Goal: Communication & Community: Answer question/provide support

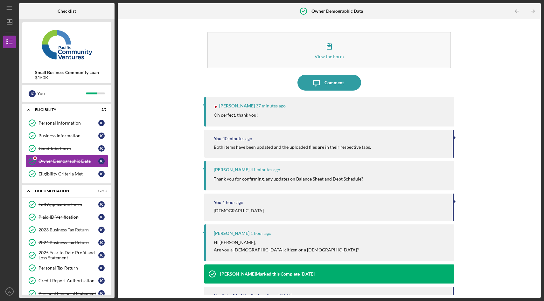
click at [288, 114] on div "Oh perfect, thank you!" at bounding box center [331, 115] width 234 height 7
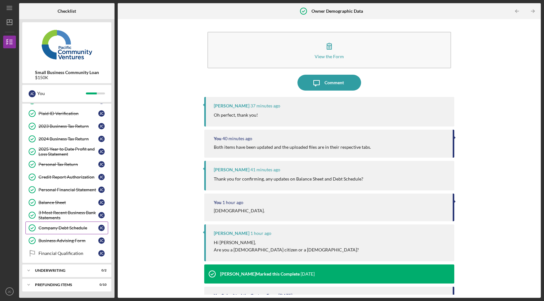
click at [60, 231] on link "Company Debt Schedule Company Debt Schedule J C" at bounding box center [66, 228] width 83 height 13
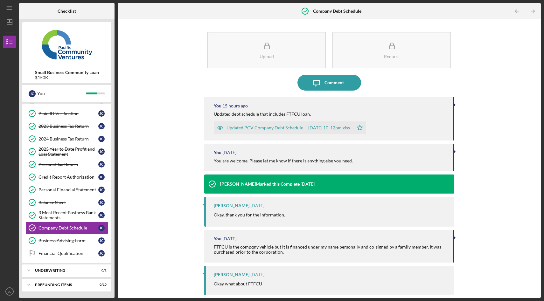
click at [283, 128] on div "Updated PCV Company Debt Schedule -- 2025-07-20 10_12pm.xlsx" at bounding box center [288, 127] width 124 height 5
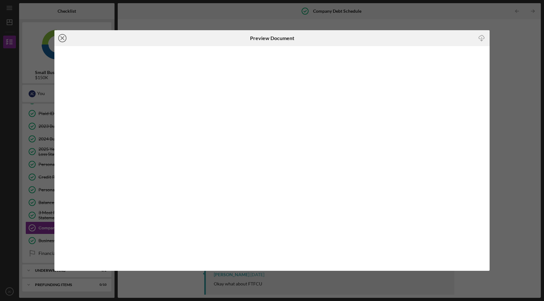
click at [62, 35] on icon "Icon/Close" at bounding box center [62, 38] width 16 height 16
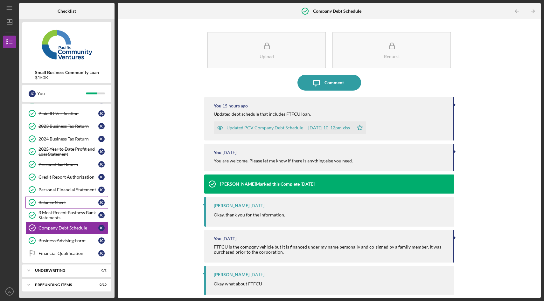
click at [56, 205] on div "Balance Sheet" at bounding box center [68, 202] width 60 height 5
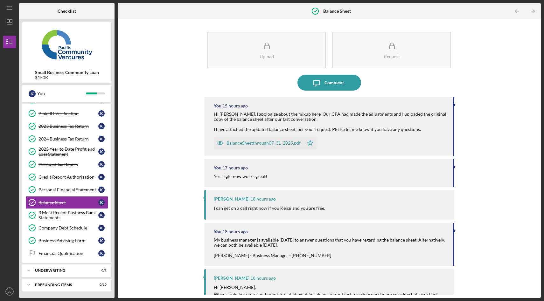
click at [153, 115] on div "Upload Request Icon/Message Comment You 15 hours ago Hi Yash, I apologize about…" at bounding box center [329, 158] width 417 height 272
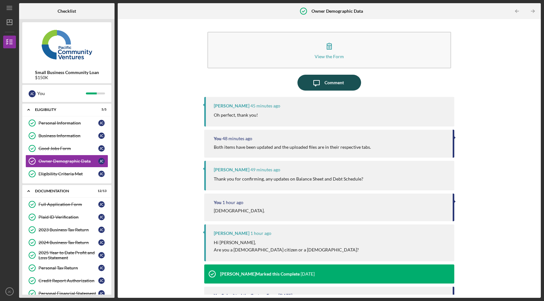
click at [335, 79] on div "Comment" at bounding box center [333, 83] width 19 height 16
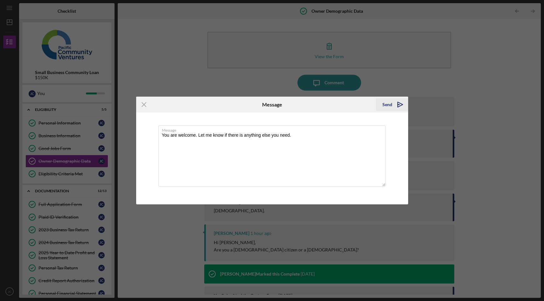
type textarea "You are welcome. Let me know if there is anything else you need."
click at [397, 107] on icon "Icon/icon-invite-send" at bounding box center [400, 105] width 16 height 16
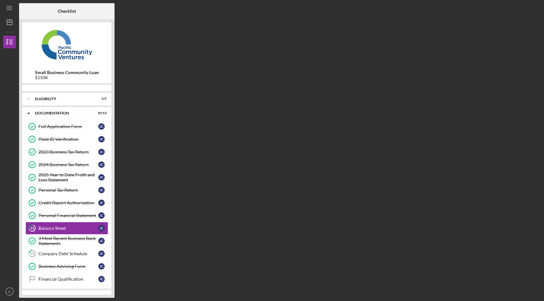
scroll to position [26, 0]
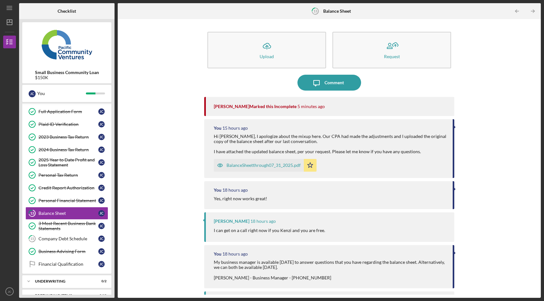
click at [180, 156] on div "Icon/Upload Upload Request Icon/Message Comment Yash Abichandani Marked this In…" at bounding box center [329, 158] width 417 height 272
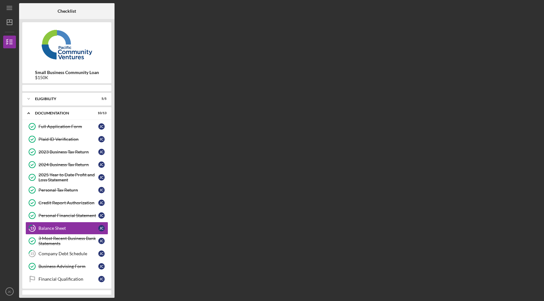
scroll to position [26, 0]
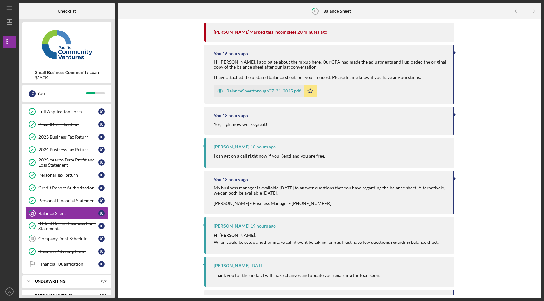
scroll to position [79, 0]
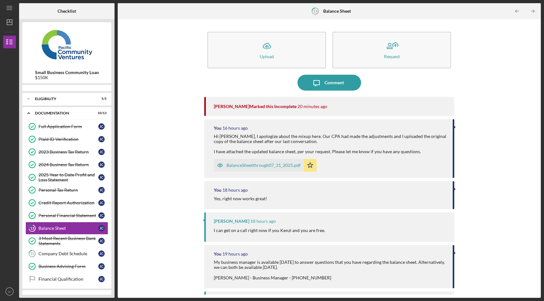
scroll to position [26, 0]
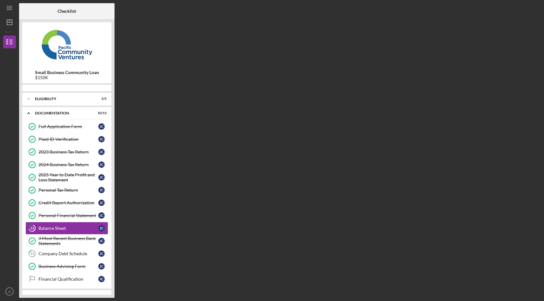
scroll to position [26, 0]
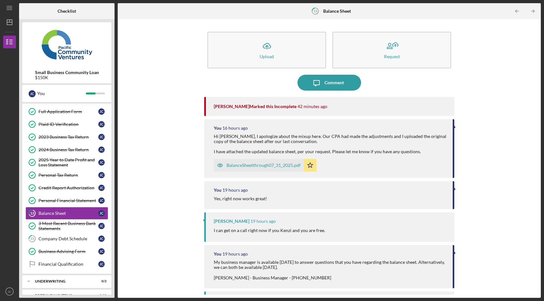
click at [183, 126] on div "Icon/Upload Upload Request Icon/Message Comment [PERSON_NAME] Marked this Incom…" at bounding box center [329, 158] width 417 height 272
